Goal: Navigation & Orientation: Find specific page/section

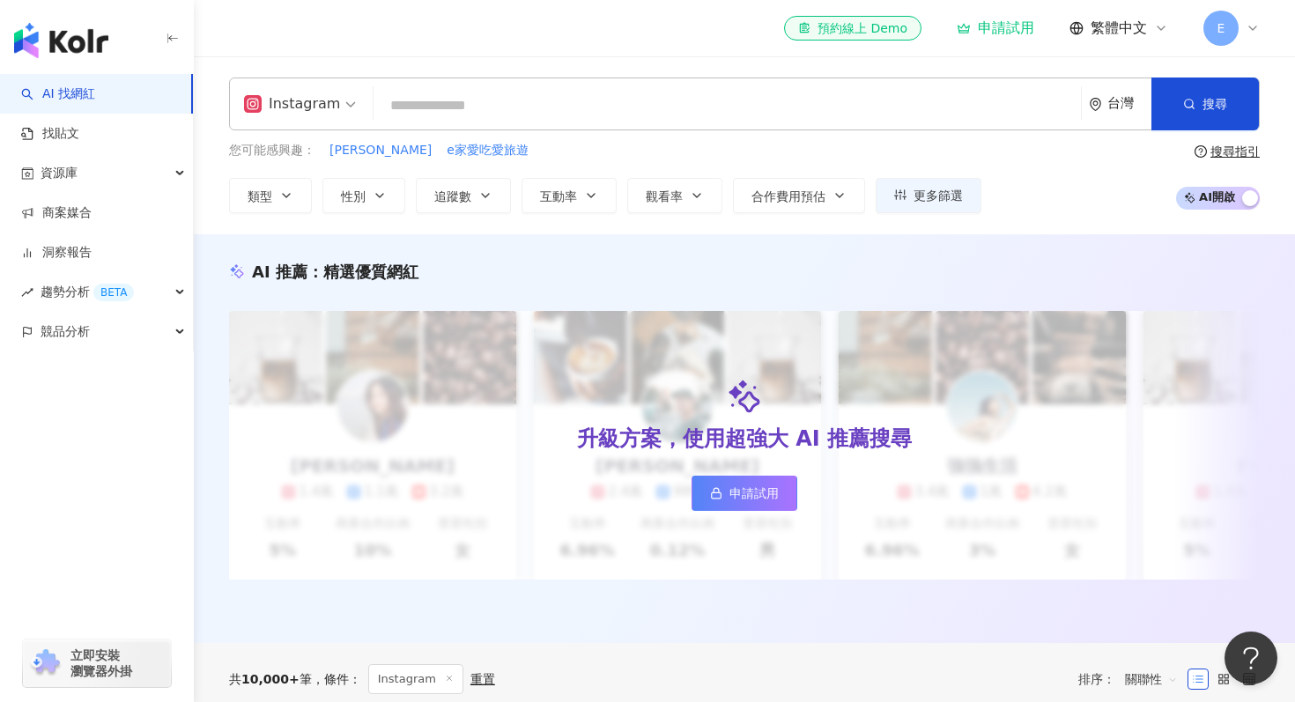
click at [1040, 185] on div "您可能感興趣： [PERSON_NAME] e家愛吃愛旅遊 類型 性別 追蹤數 互動率 觀看率 合作費用預估 更多篩選 不限 女 男 其他 * - *****…" at bounding box center [744, 177] width 1031 height 72
click at [167, 285] on div "趨勢分析 BETA" at bounding box center [96, 292] width 193 height 40
click at [100, 329] on link "Hashtag 排行" at bounding box center [82, 332] width 80 height 18
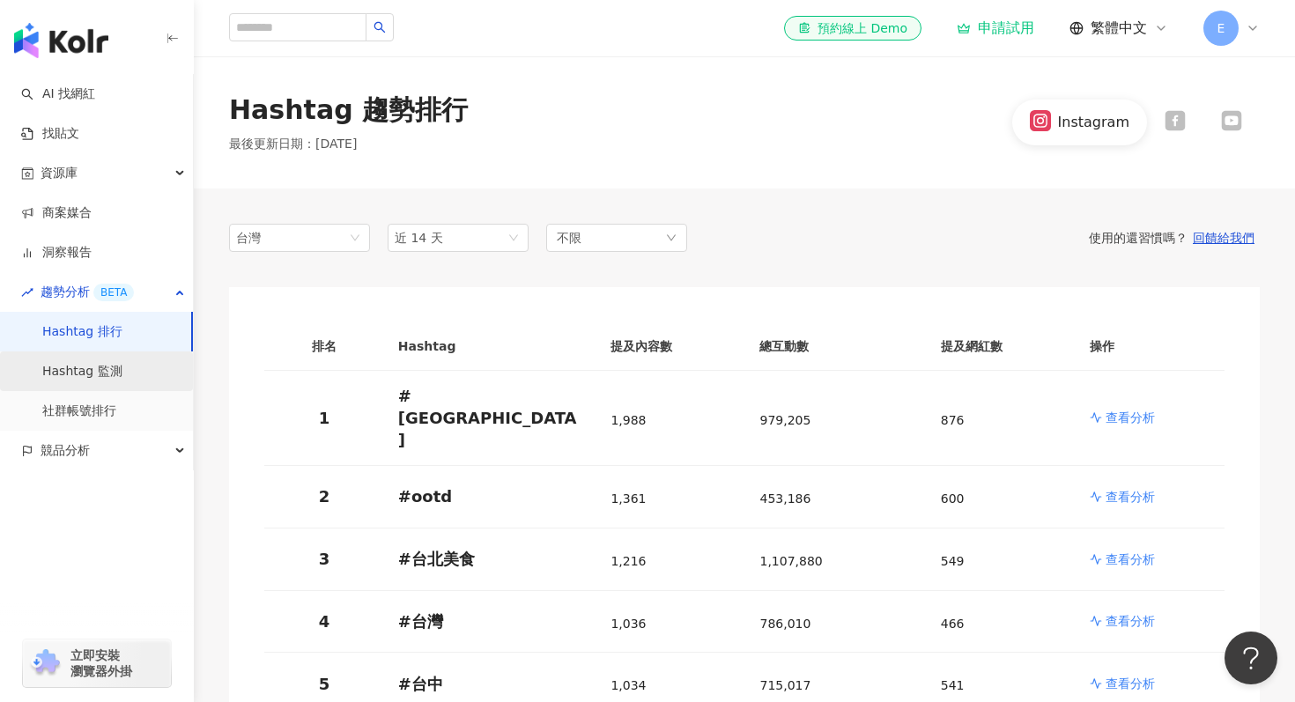
click at [93, 370] on link "Hashtag 監測" at bounding box center [82, 372] width 80 height 18
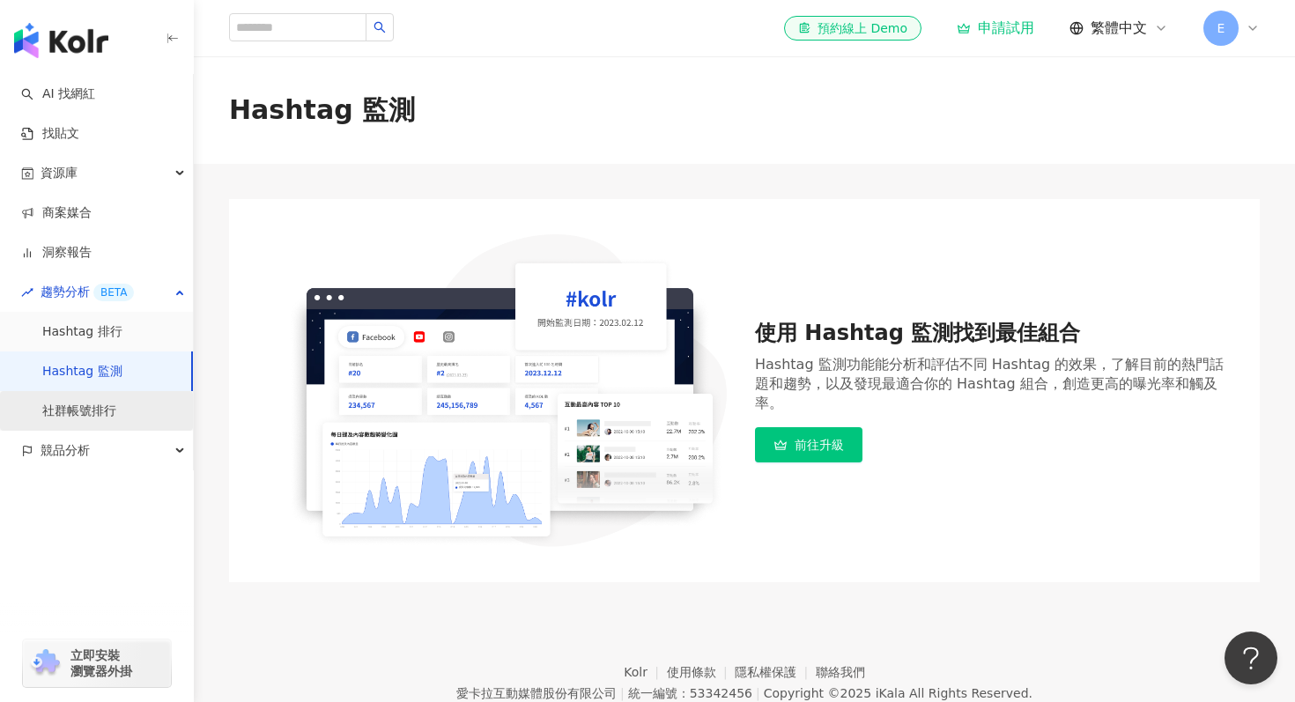
click at [107, 411] on link "社群帳號排行" at bounding box center [79, 412] width 74 height 18
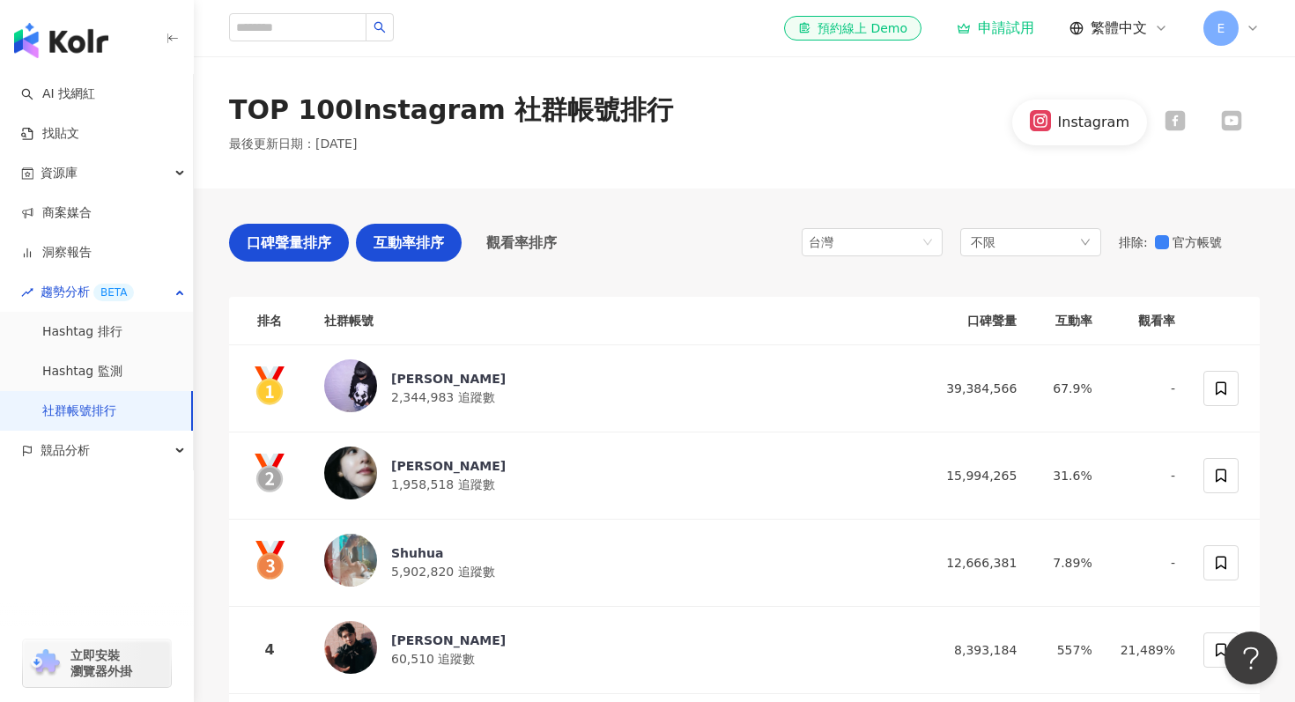
click at [408, 249] on span "互動率排序" at bounding box center [409, 243] width 70 height 22
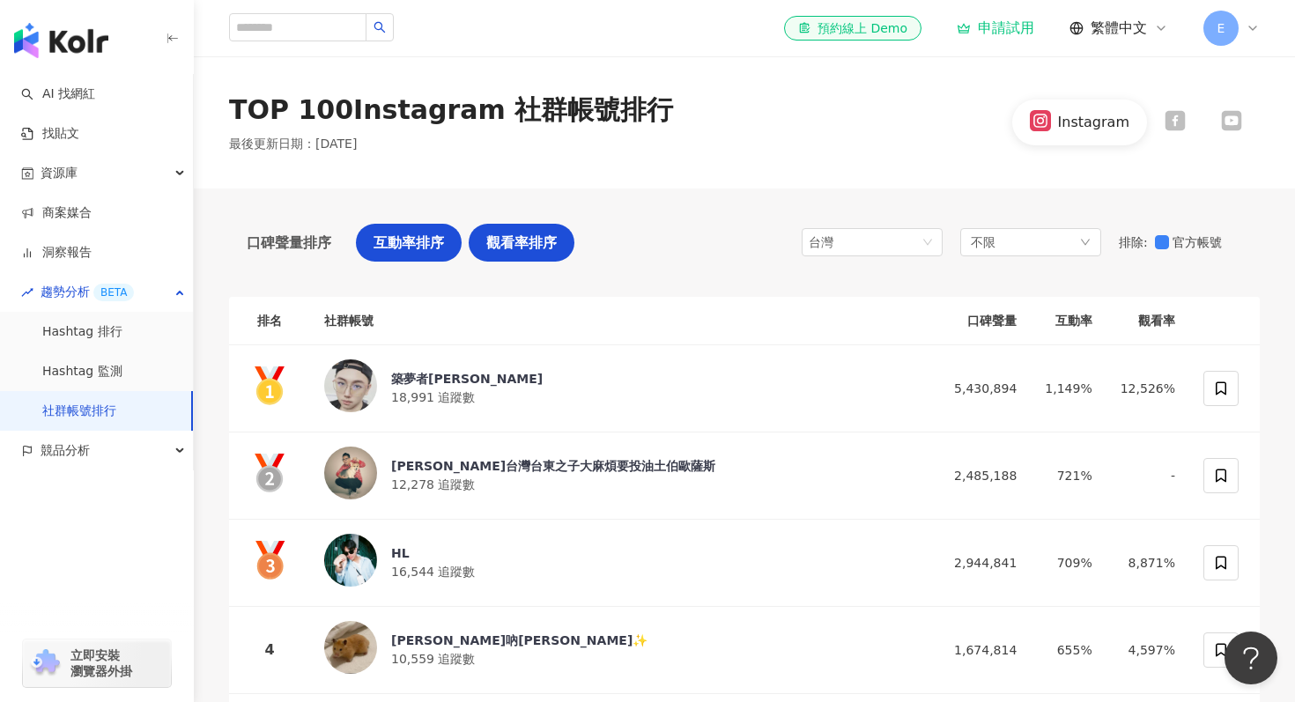
click at [518, 248] on span "觀看率排序" at bounding box center [521, 243] width 70 height 22
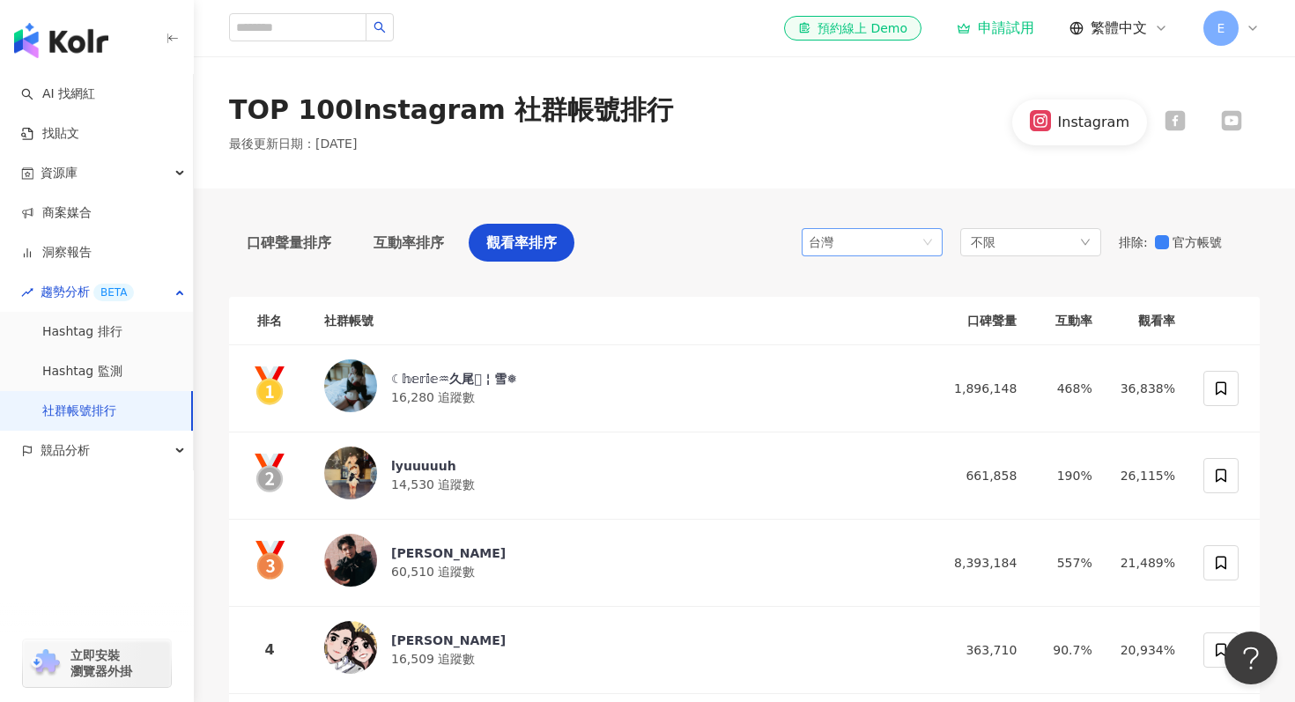
click at [835, 249] on div "台灣" at bounding box center [837, 242] width 57 height 26
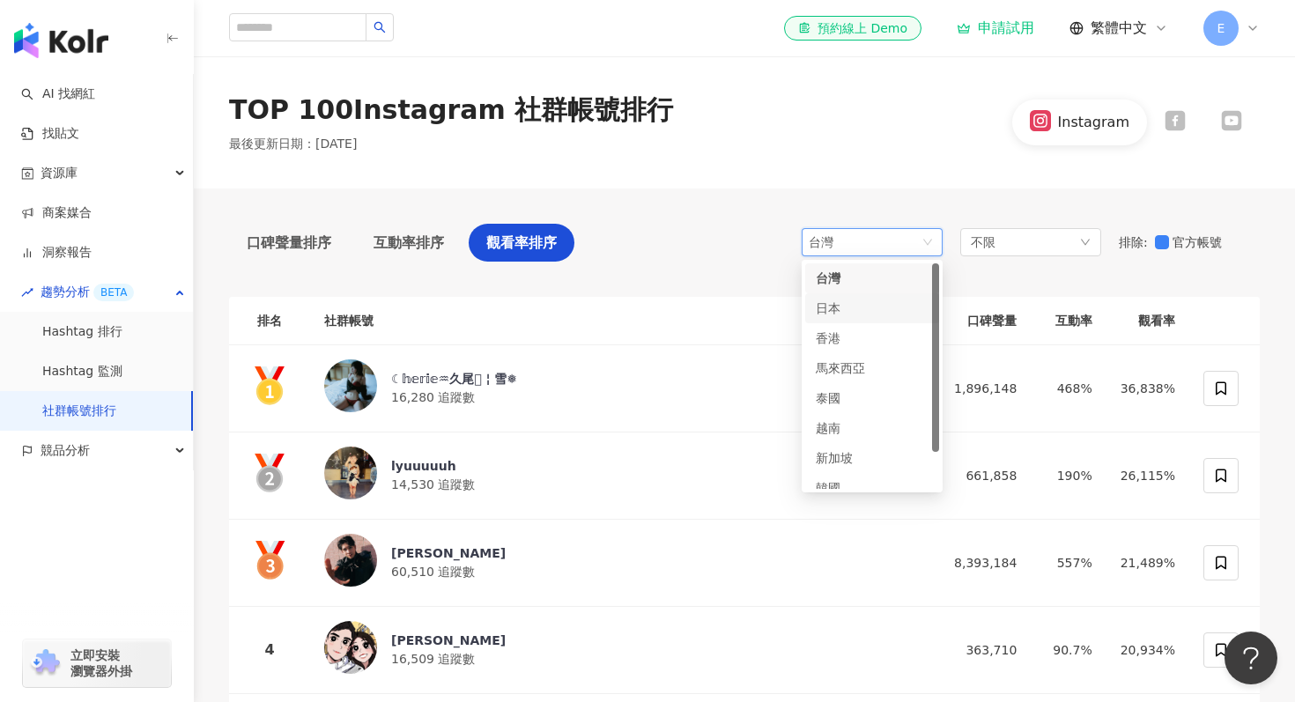
click at [836, 299] on div "日本" at bounding box center [844, 308] width 57 height 19
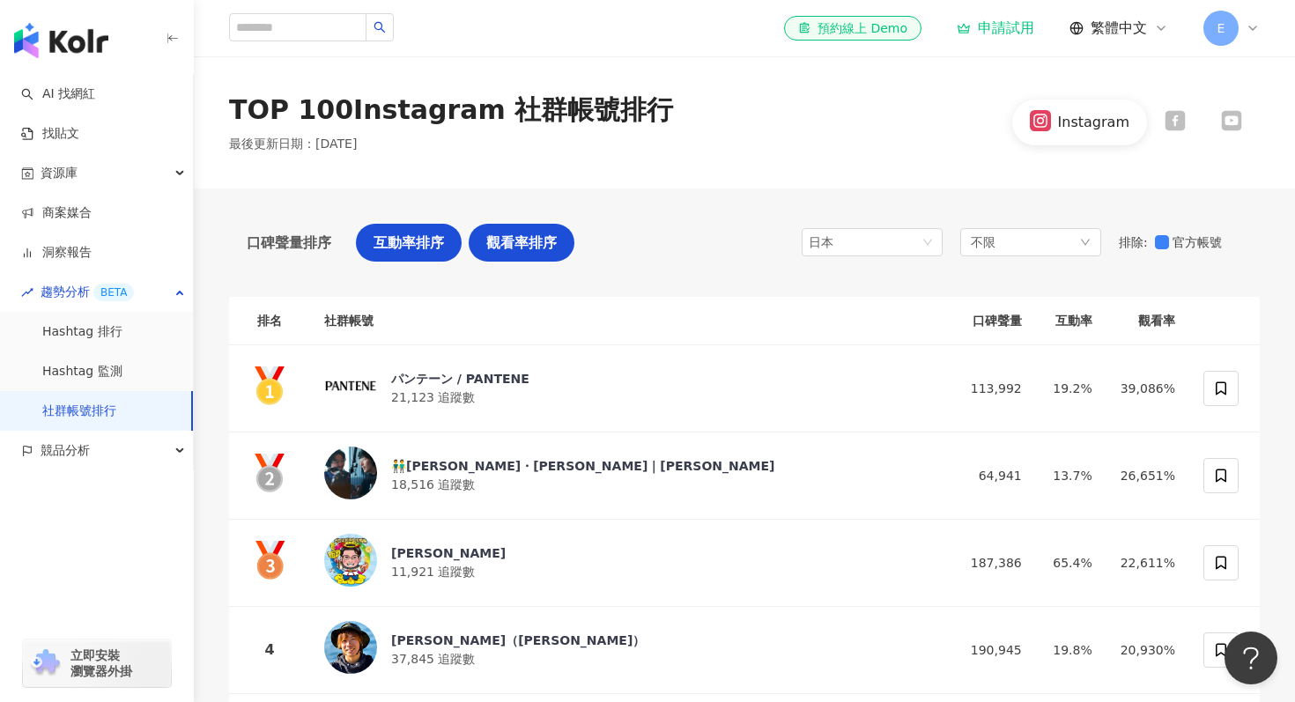
click at [451, 232] on div "互動率排序" at bounding box center [409, 243] width 106 height 38
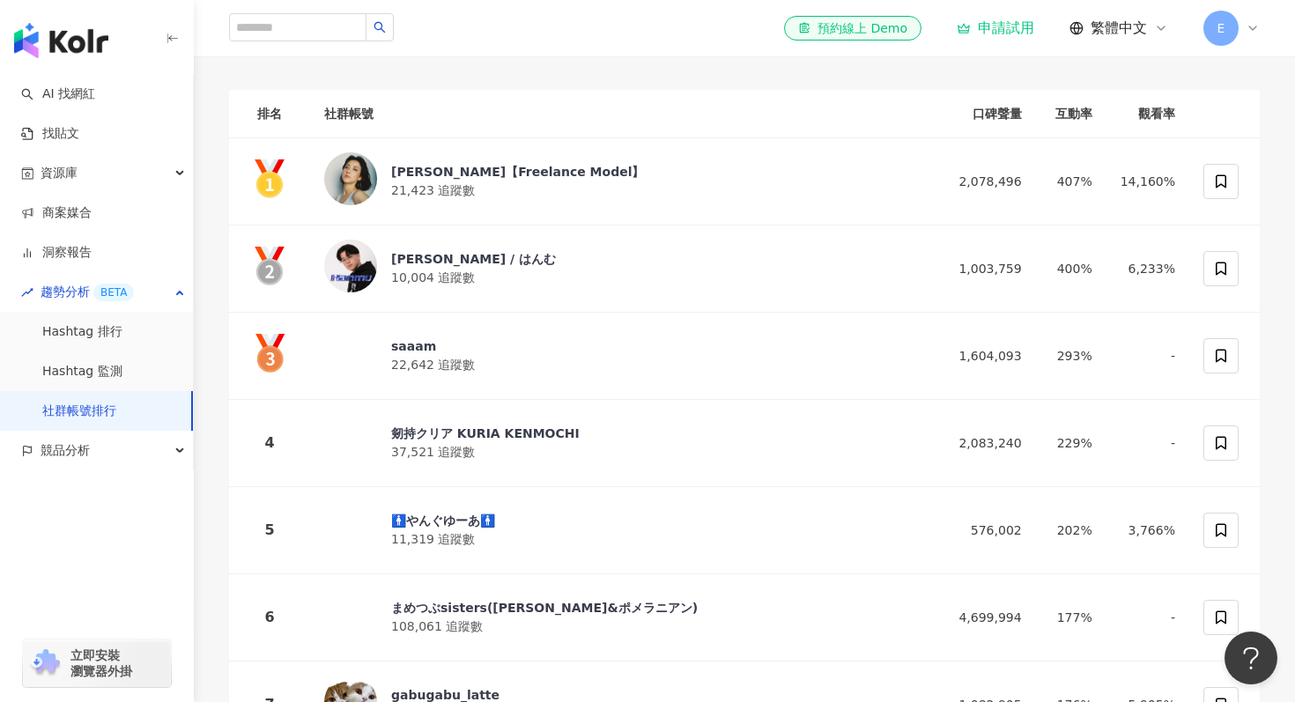
scroll to position [29, 0]
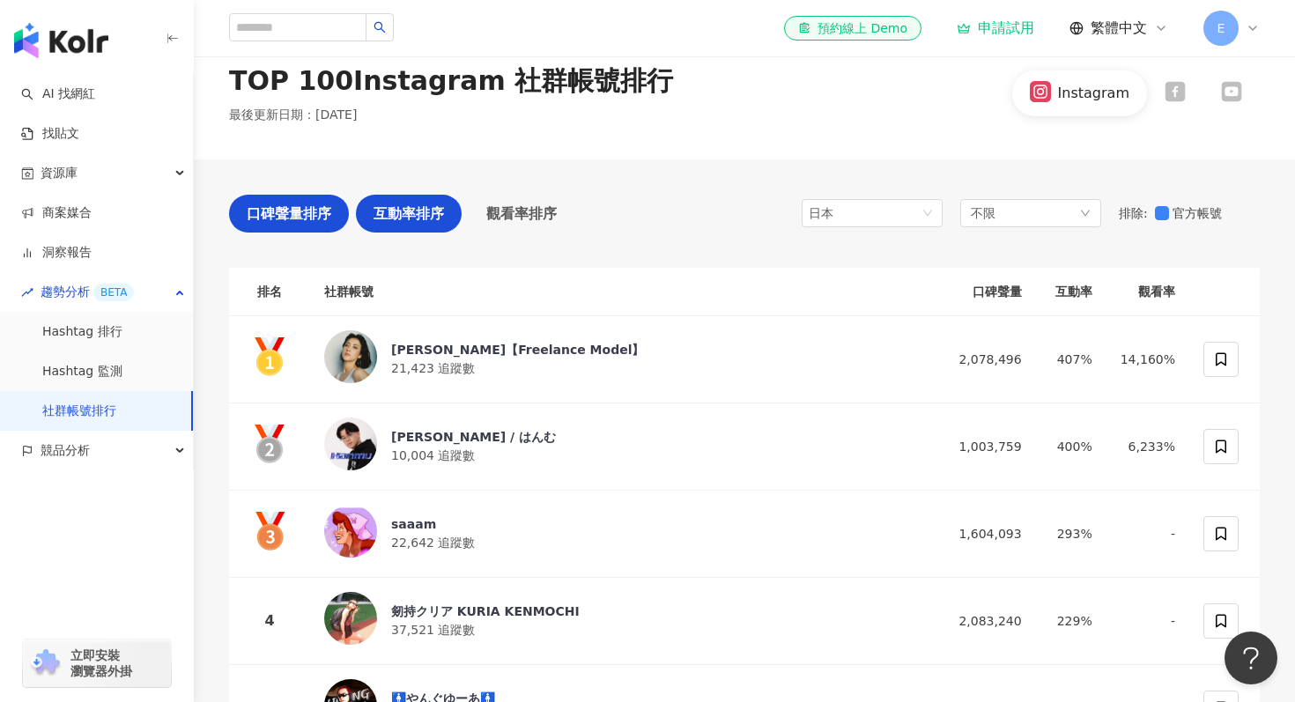
click at [291, 216] on span "口碑聲量排序" at bounding box center [289, 214] width 85 height 22
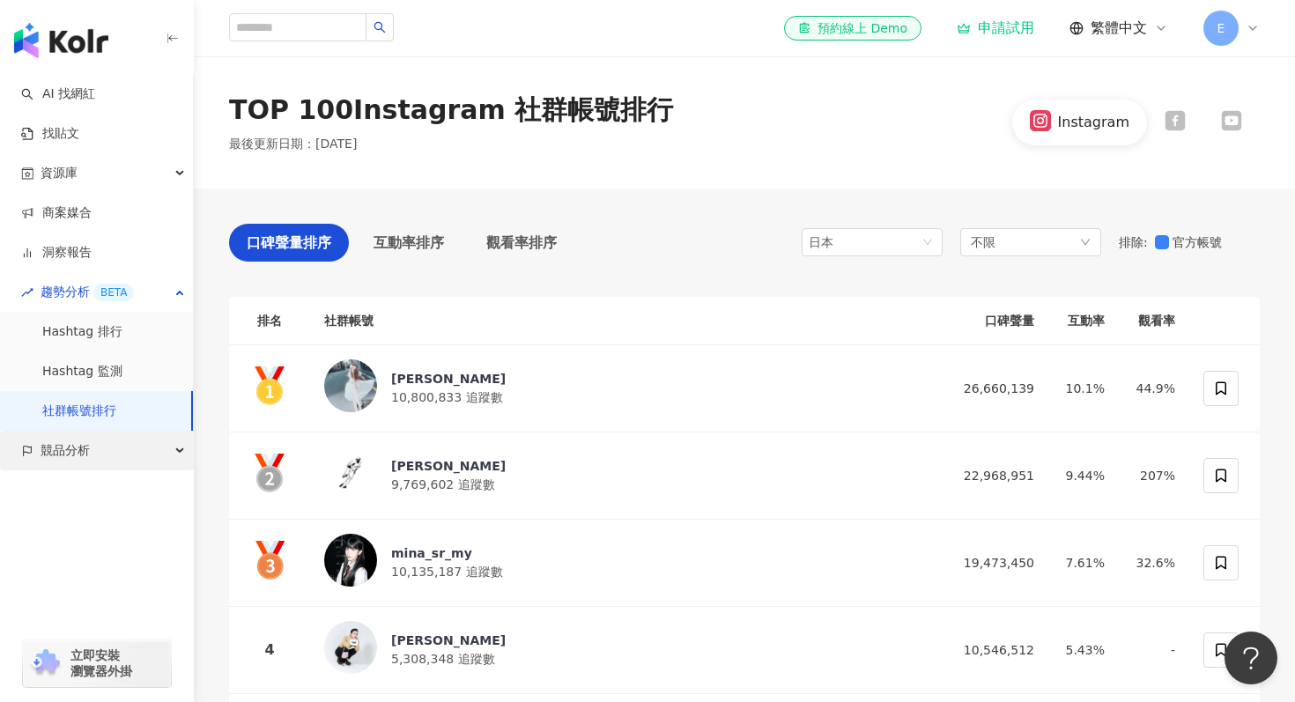
click at [103, 454] on div "競品分析" at bounding box center [96, 451] width 193 height 40
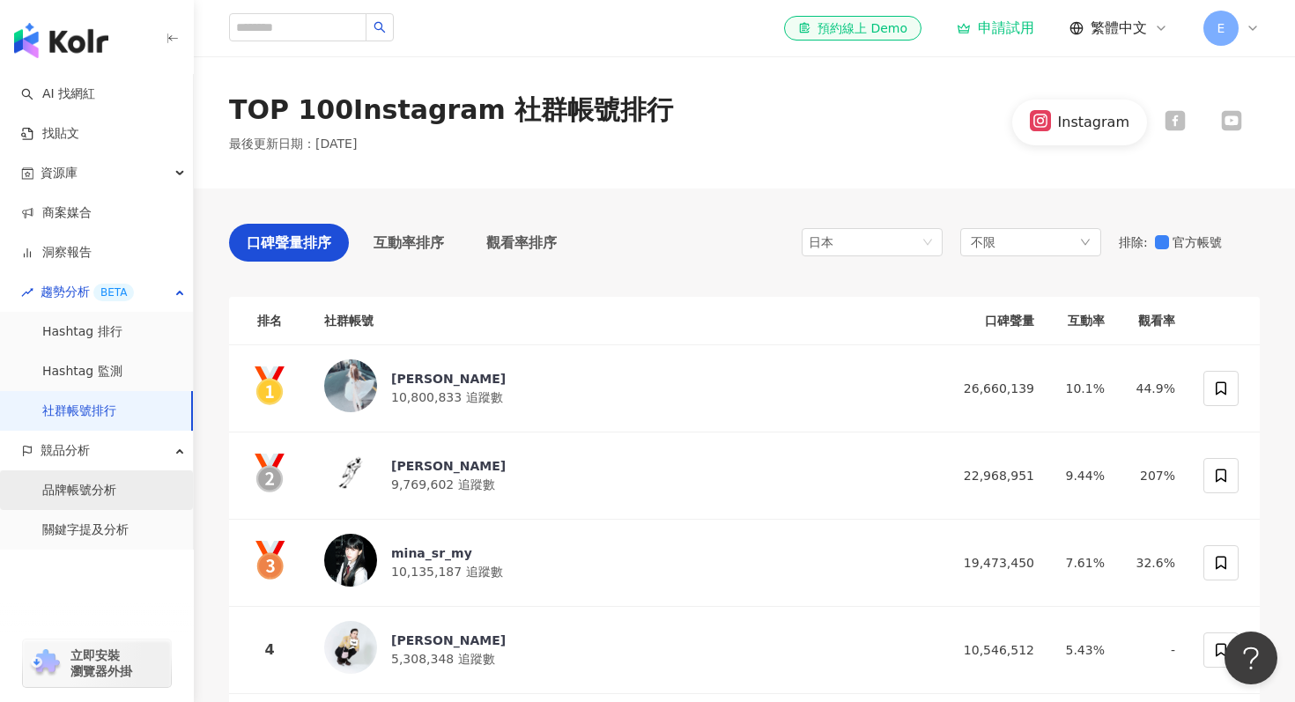
click at [92, 484] on link "品牌帳號分析" at bounding box center [79, 491] width 74 height 18
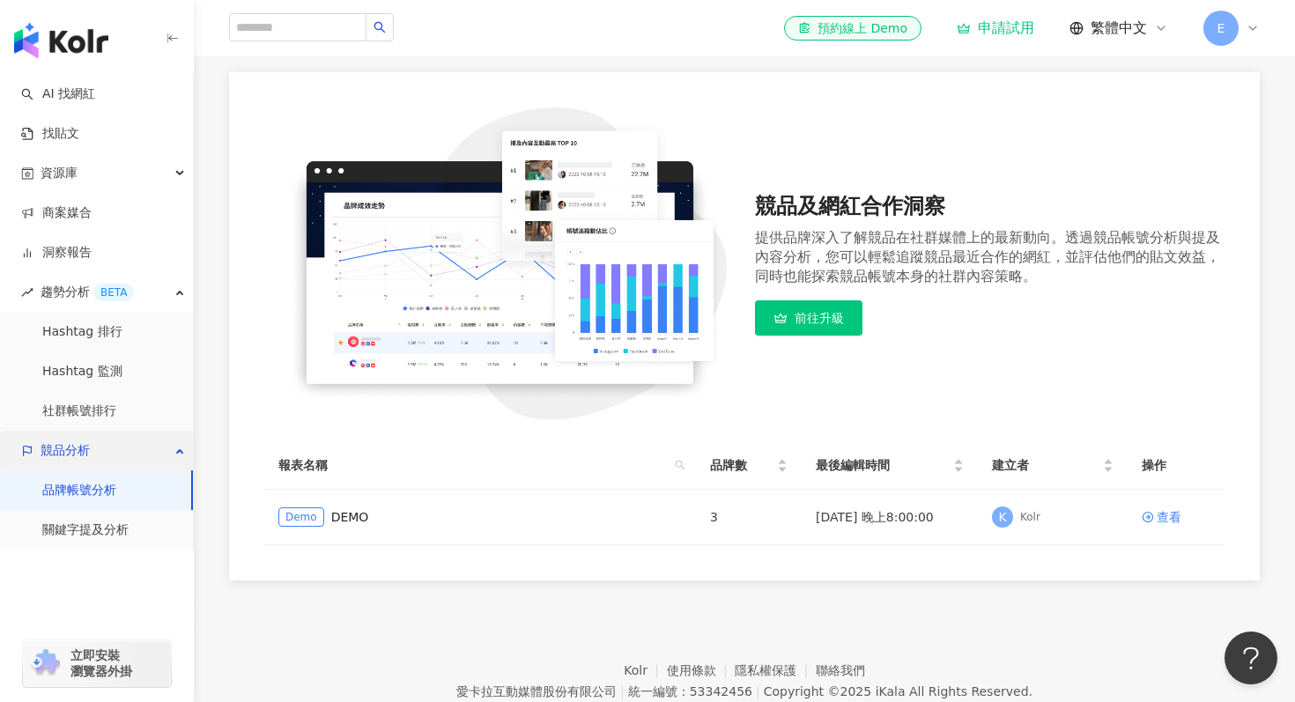
scroll to position [145, 0]
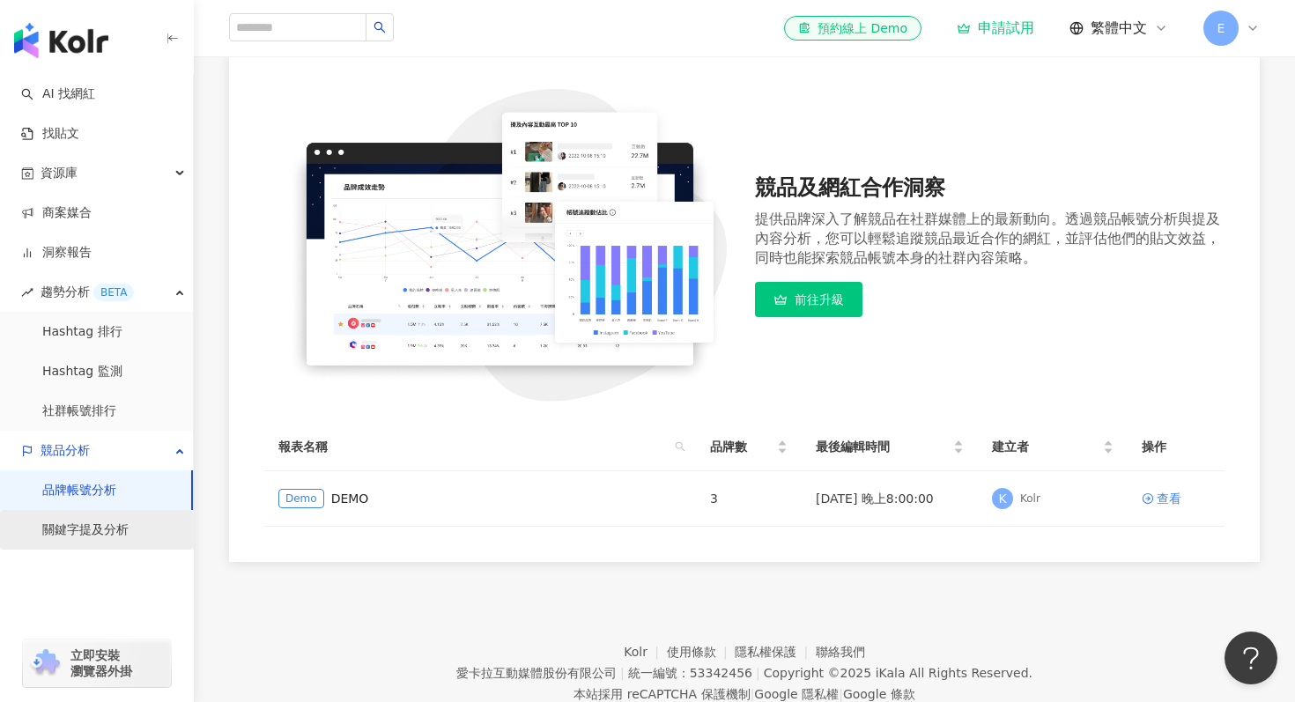
click at [85, 525] on link "關鍵字提及分析" at bounding box center [85, 531] width 86 height 18
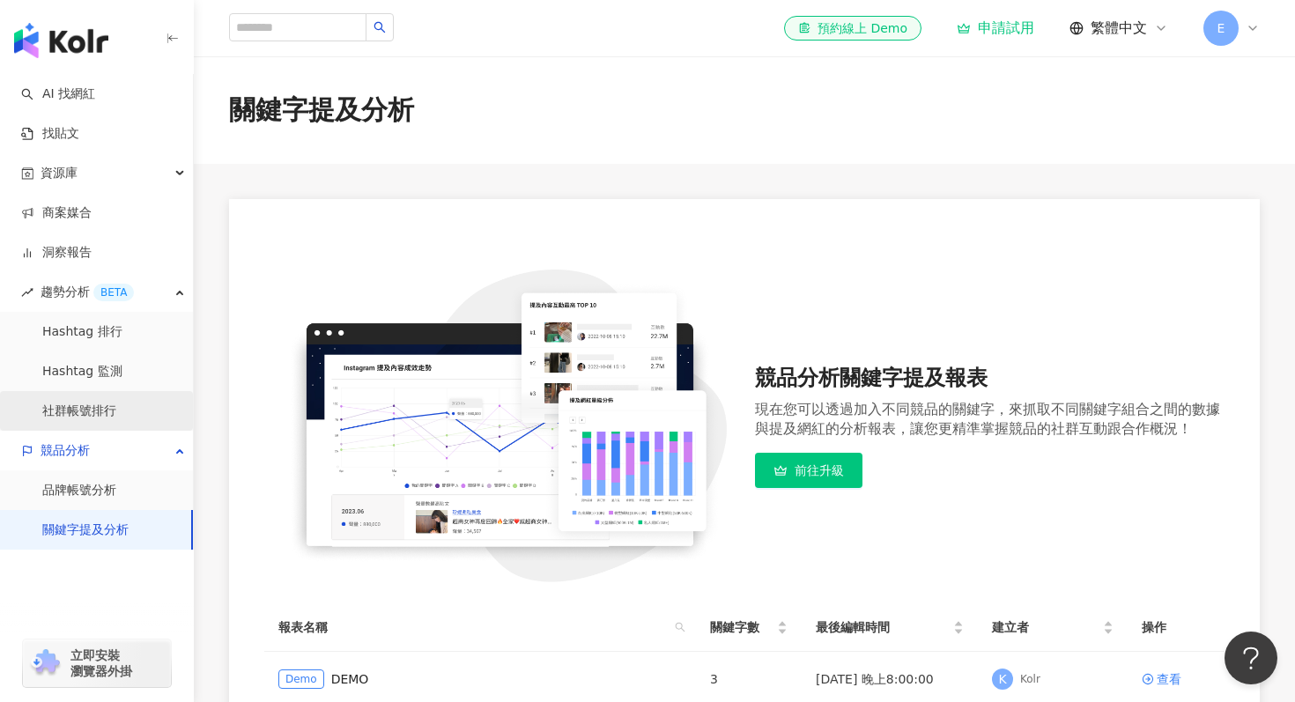
click at [106, 409] on link "社群帳號排行" at bounding box center [79, 412] width 74 height 18
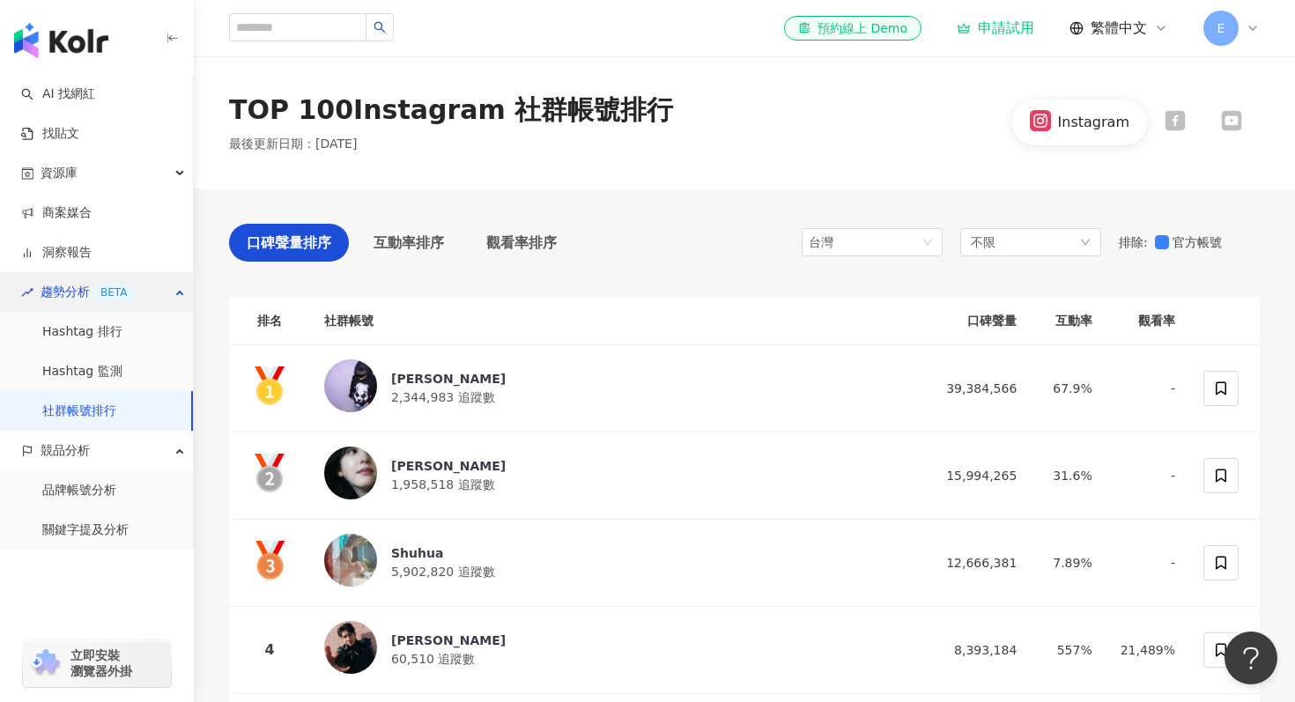
click at [177, 291] on icon "button" at bounding box center [181, 291] width 9 height 0
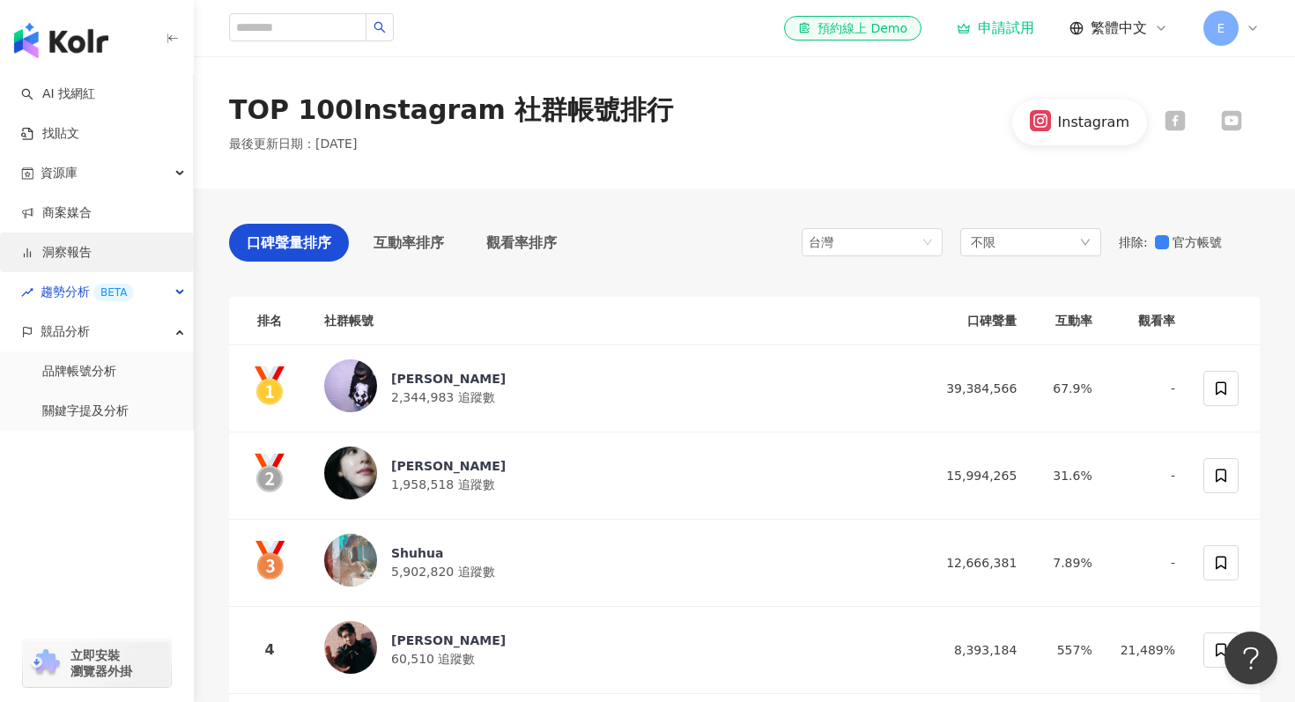
click at [92, 256] on link "洞察報告" at bounding box center [56, 253] width 70 height 18
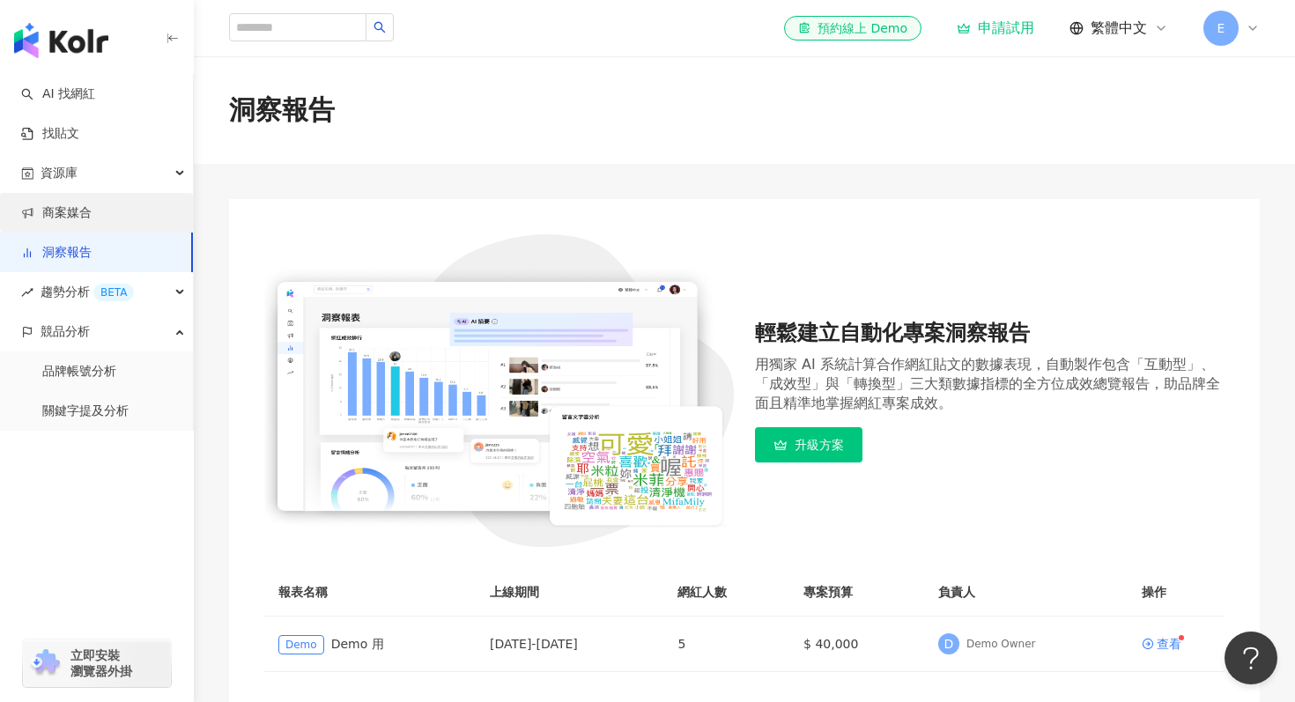
click at [92, 205] on link "商案媒合" at bounding box center [56, 213] width 70 height 18
